Goal: Information Seeking & Learning: Find specific fact

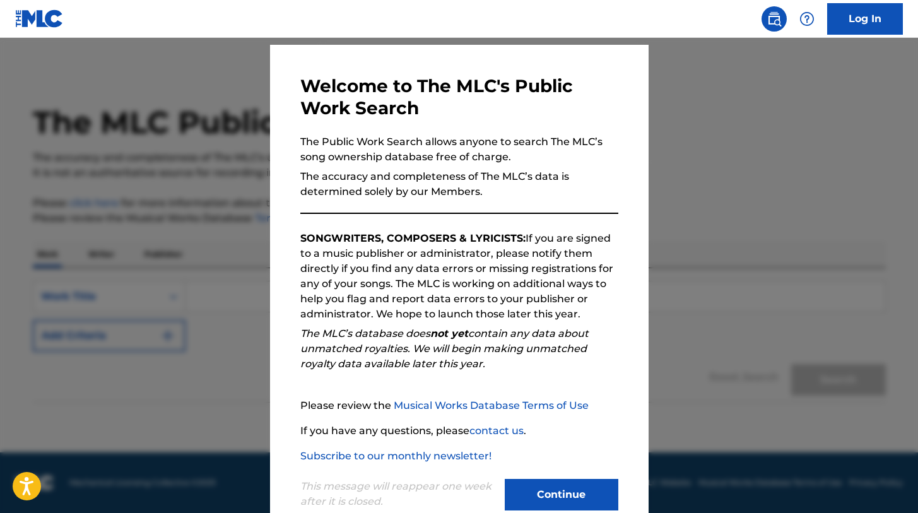
scroll to position [64, 0]
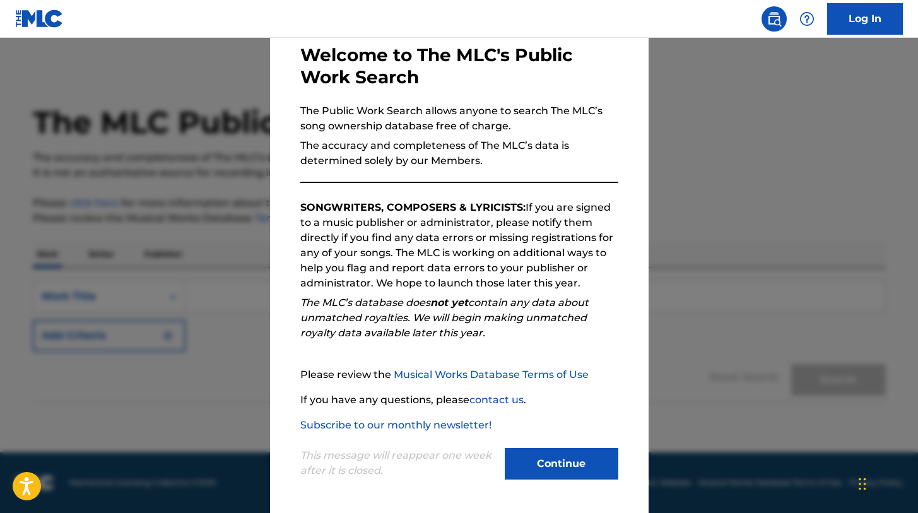
click at [541, 459] on button "Continue" at bounding box center [562, 464] width 114 height 32
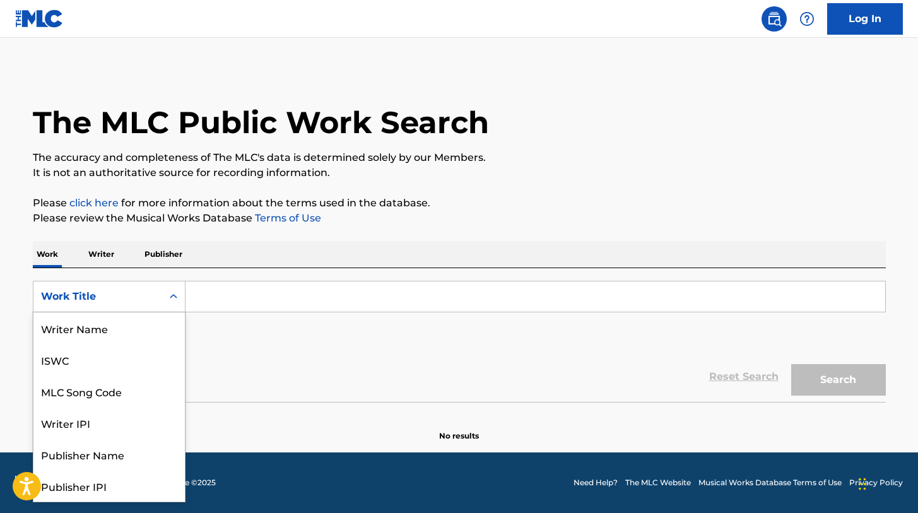
click at [115, 298] on div "Work Title" at bounding box center [98, 296] width 114 height 15
click at [83, 362] on div "ISWC" at bounding box center [108, 360] width 151 height 32
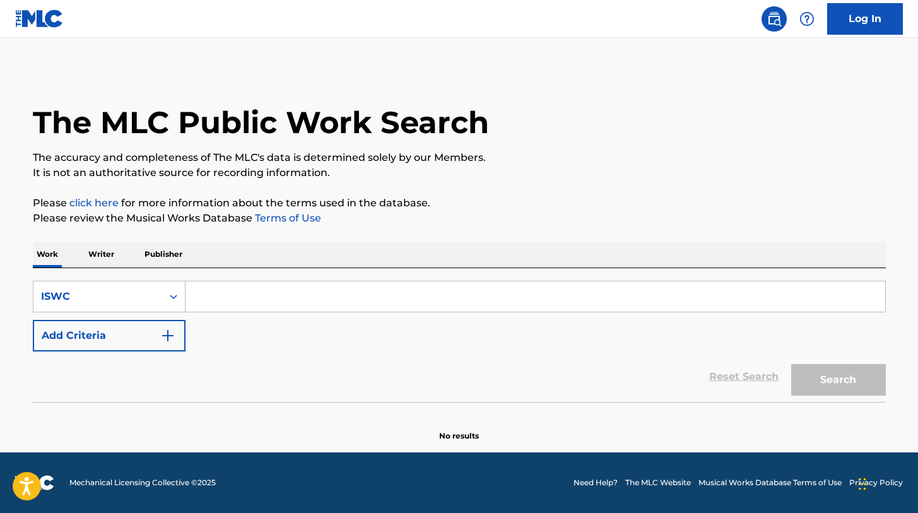
click at [232, 296] on input "Search Form" at bounding box center [536, 296] width 700 height 30
paste input "T9303085690"
type input "T9303085690"
click at [820, 382] on button "Search" at bounding box center [838, 380] width 95 height 32
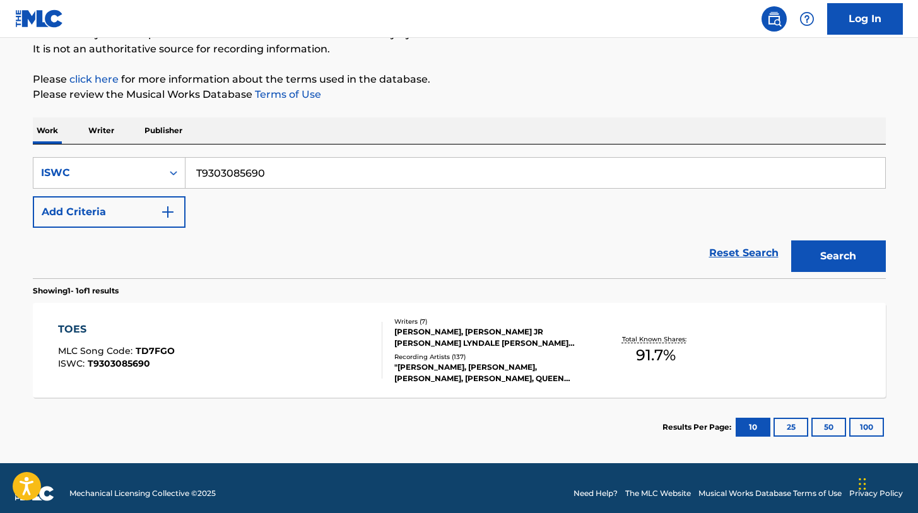
scroll to position [134, 0]
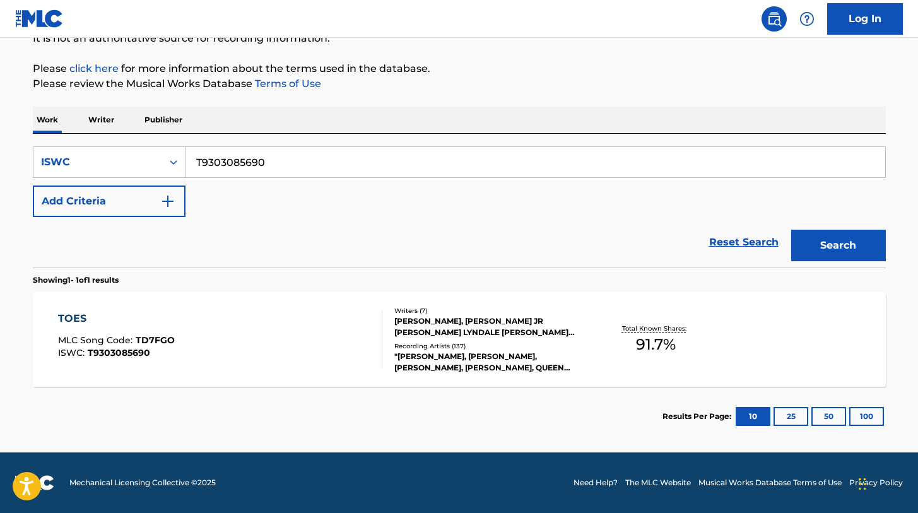
click at [78, 321] on div "TOES" at bounding box center [116, 318] width 117 height 15
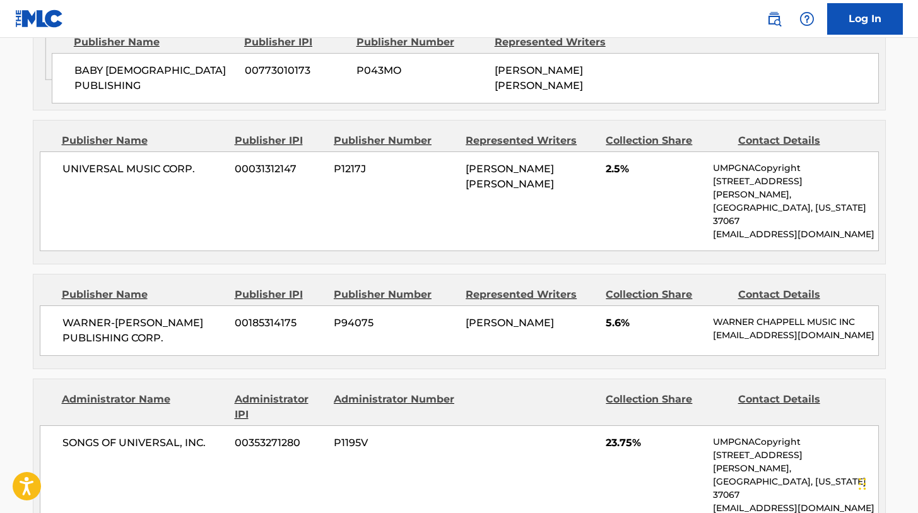
scroll to position [1578, 0]
